Goal: Navigation & Orientation: Find specific page/section

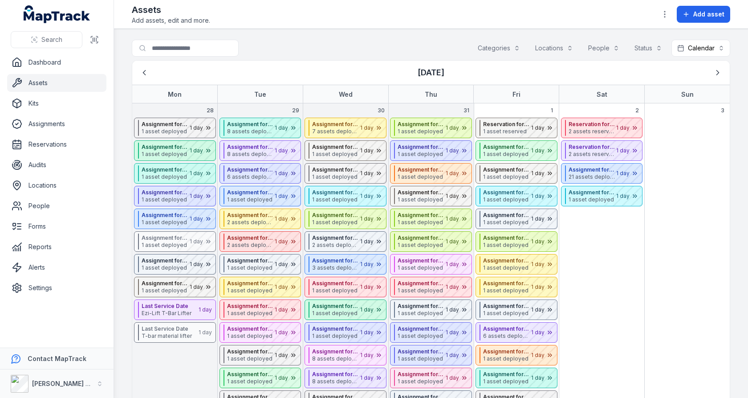
click at [543, 48] on button "Locations" at bounding box center [554, 48] width 49 height 17
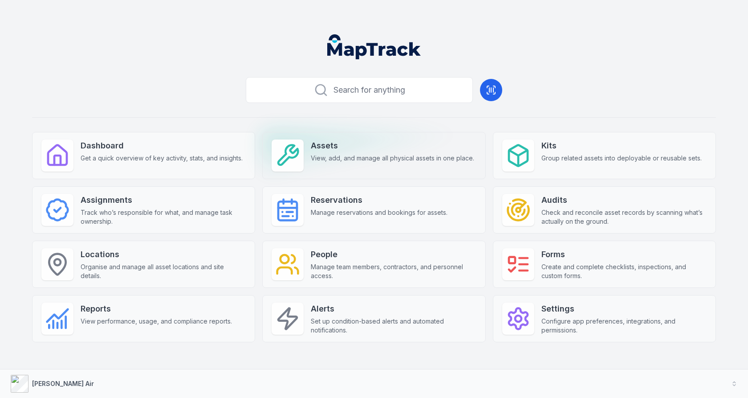
click at [356, 150] on strong "Assets" at bounding box center [393, 145] width 164 height 12
